Goal: Information Seeking & Learning: Learn about a topic

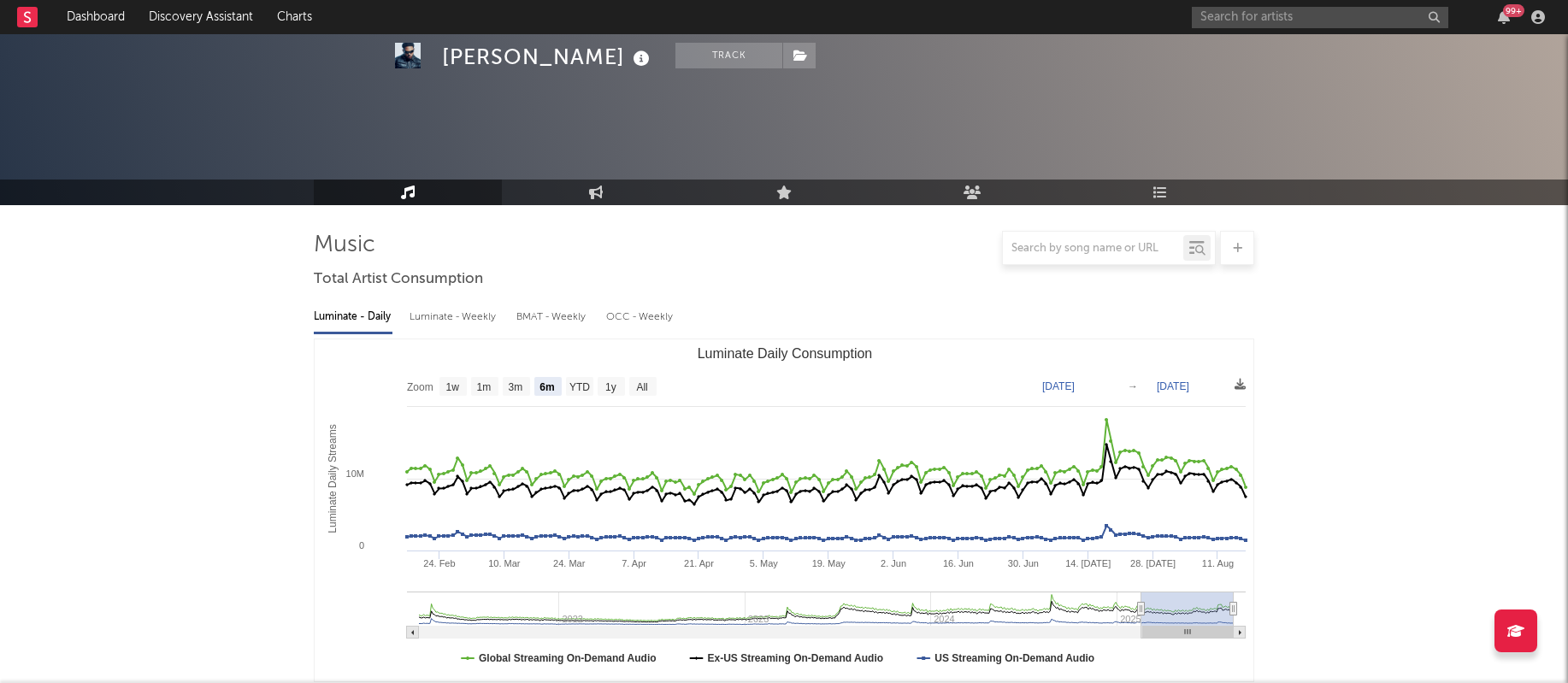
select select "6m"
select select "1w"
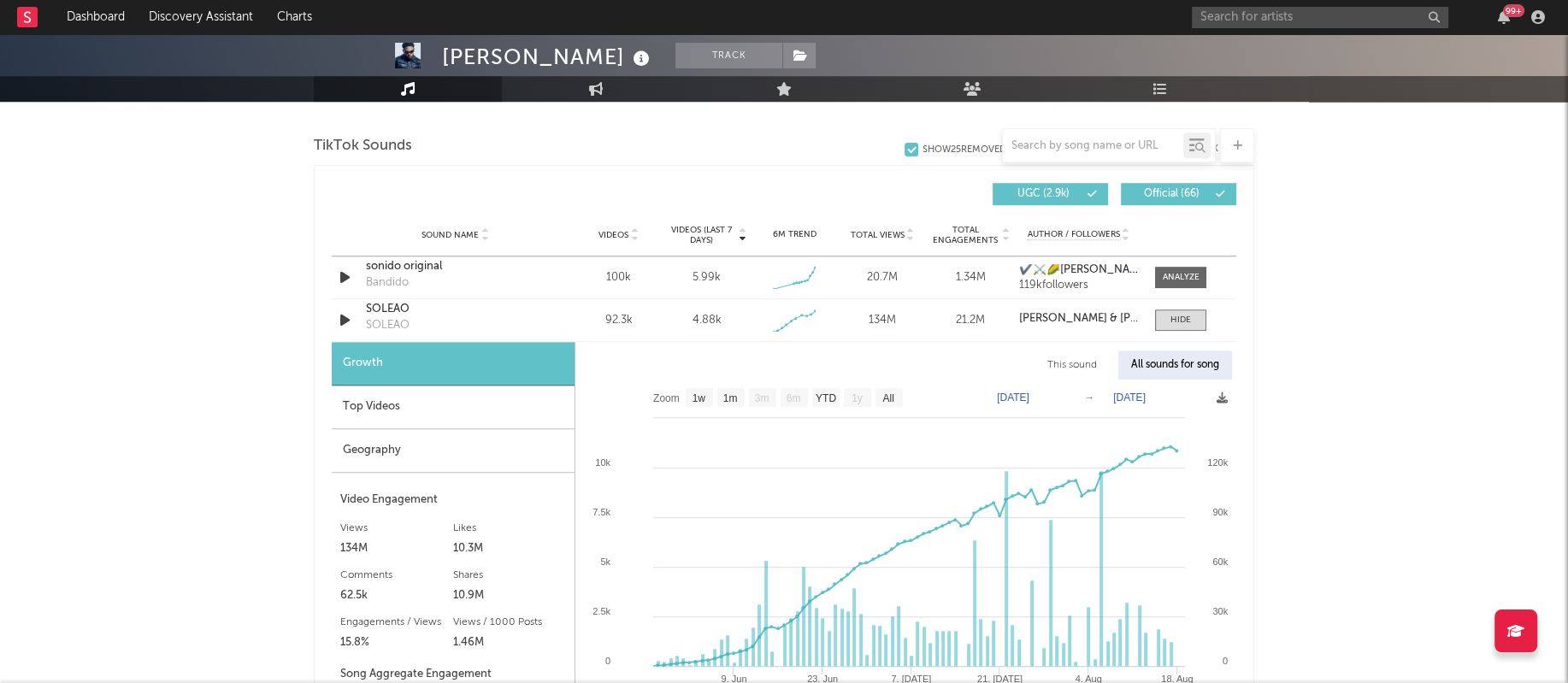
scroll to position [1130, 0]
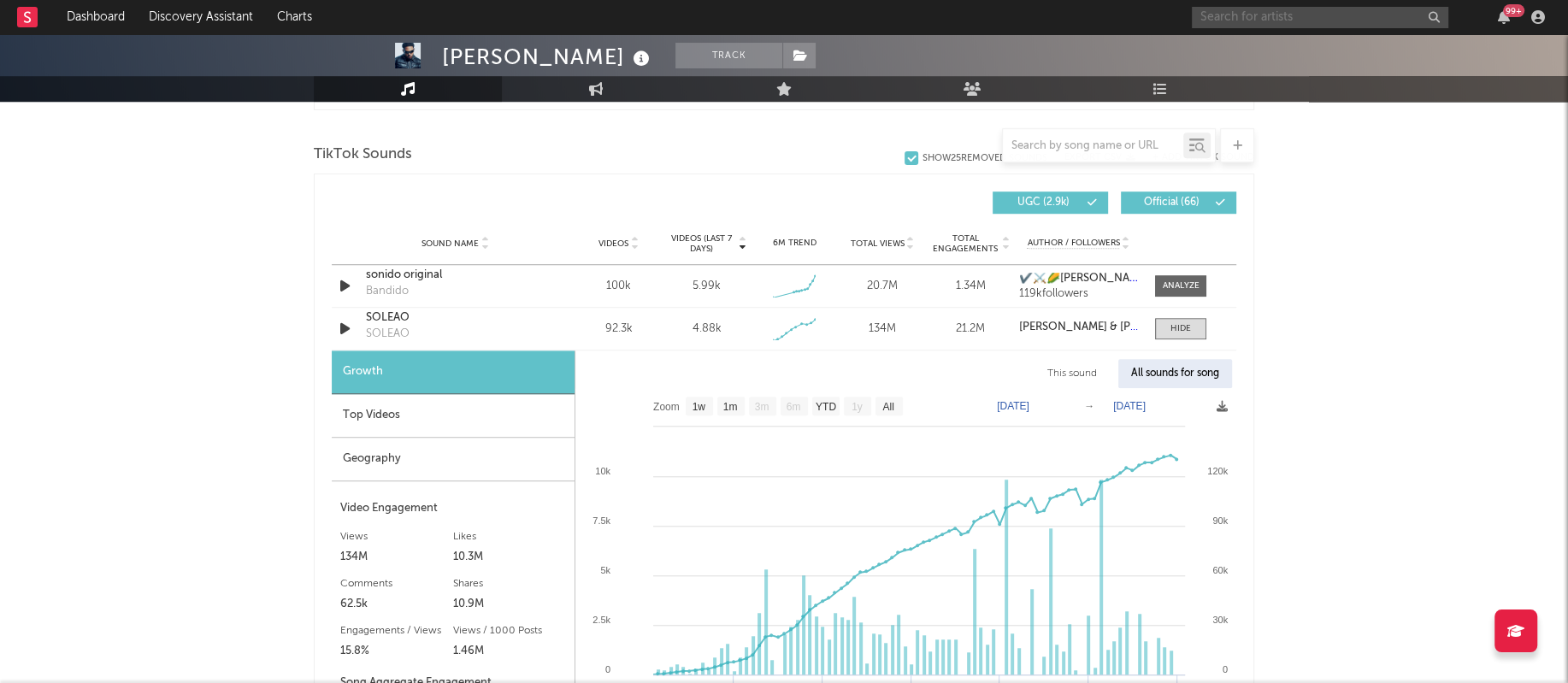
click at [1265, 24] on input "text" at bounding box center [1319, 18] width 257 height 22
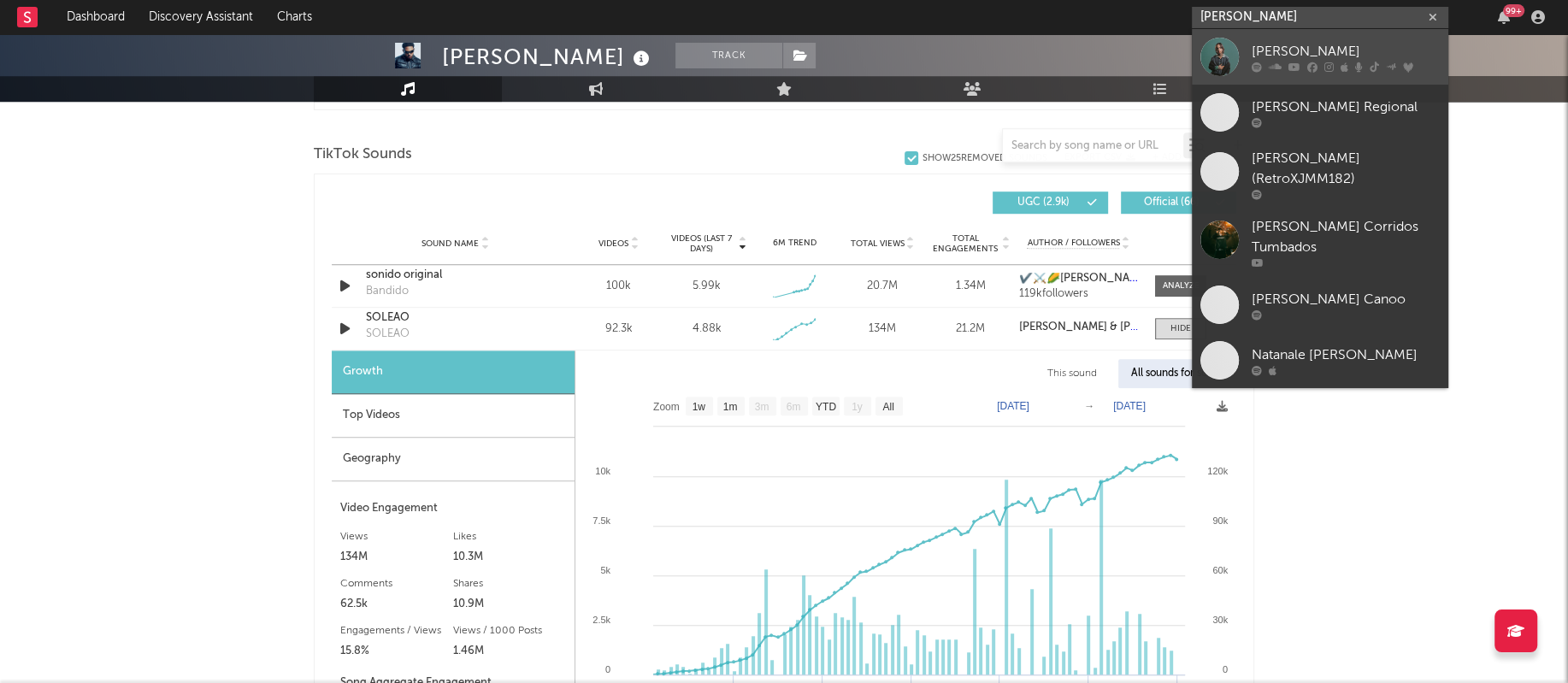
type input "[PERSON_NAME]"
click at [1220, 52] on div at bounding box center [1219, 57] width 39 height 39
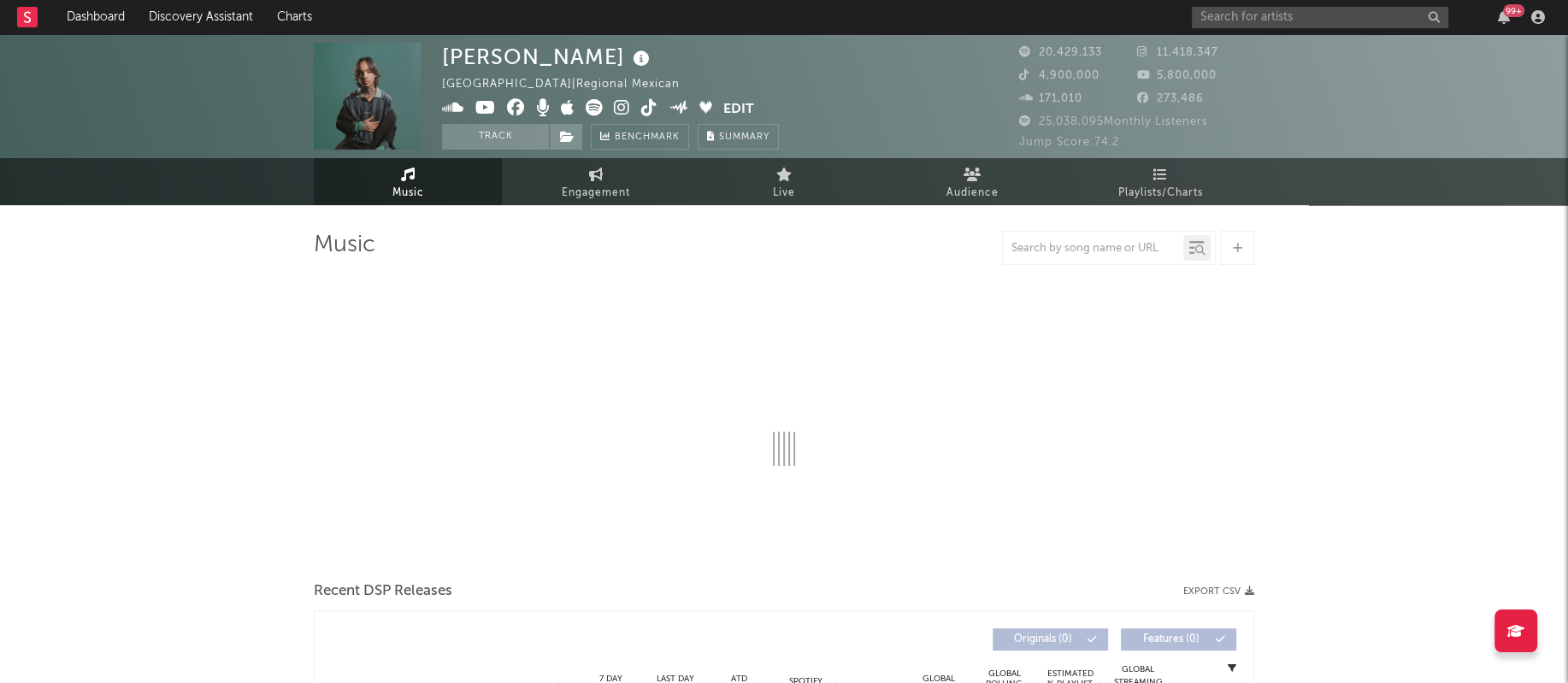
select select "6m"
